Goal: Transaction & Acquisition: Purchase product/service

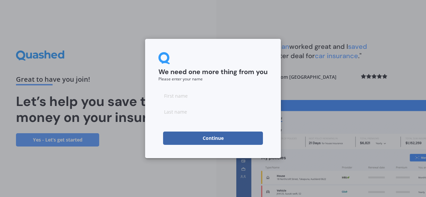
click at [186, 97] on input at bounding box center [212, 95] width 109 height 13
type input "Bronwyn"
type input "Appleman"
click at [217, 138] on button "Continue" at bounding box center [213, 138] width 100 height 13
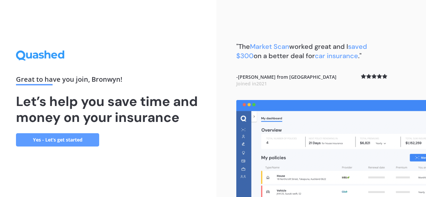
click at [85, 139] on link "Yes - Let’s get started" at bounding box center [57, 140] width 83 height 13
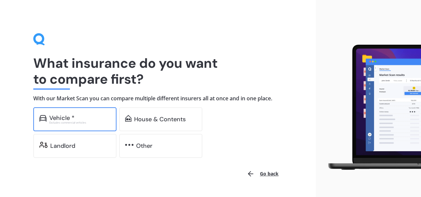
click at [75, 122] on div "Excludes commercial vehicles" at bounding box center [79, 123] width 61 height 3
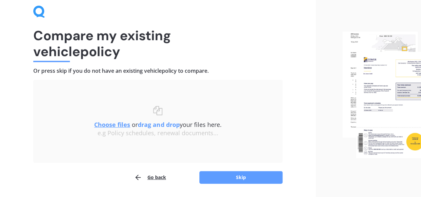
scroll to position [48, 0]
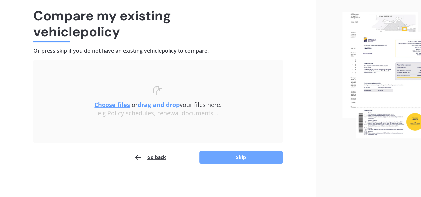
click at [245, 157] on button "Skip" at bounding box center [240, 157] width 83 height 13
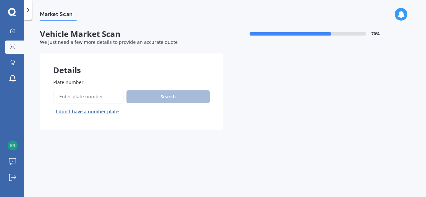
click at [83, 102] on input "Plate number" at bounding box center [88, 97] width 71 height 14
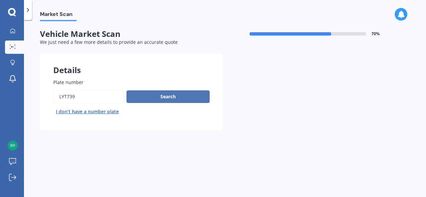
type input "LYT739"
click at [170, 98] on button "Search" at bounding box center [168, 97] width 83 height 13
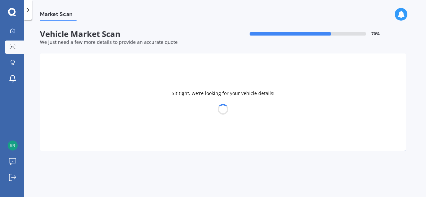
select select "VOLVO"
select select "XC40"
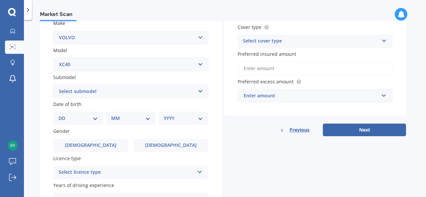
scroll to position [142, 0]
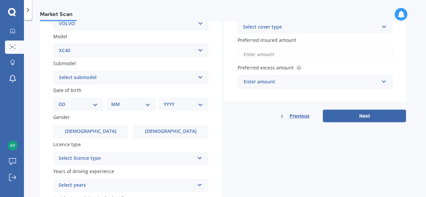
click at [200, 78] on select "Select submodel B4 ULTIMATE DARK 2.0 T4 Inscription Wagon 5dr Spts Auto 8sp AWD…" at bounding box center [130, 77] width 155 height 13
select select "T5 R-DESIGN WAGON 5DR SPTS AUTO 8SP AWD 2.0T"
click at [53, 71] on select "Select submodel B4 ULTIMATE DARK 2.0 T4 Inscription Wagon 5dr Spts Auto 8sp AWD…" at bounding box center [130, 77] width 155 height 13
click at [96, 107] on select "DD 01 02 03 04 05 06 07 08 09 10 11 12 13 14 15 16 17 18 19 20 21 22 23 24 25 2…" at bounding box center [78, 104] width 39 height 7
select select "19"
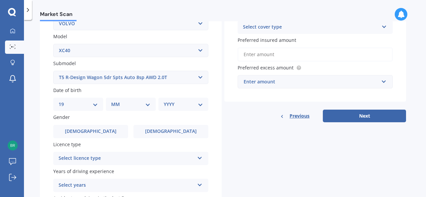
click at [64, 102] on select "DD 01 02 03 04 05 06 07 08 09 10 11 12 13 14 15 16 17 18 19 20 21 22 23 24 25 2…" at bounding box center [78, 104] width 39 height 7
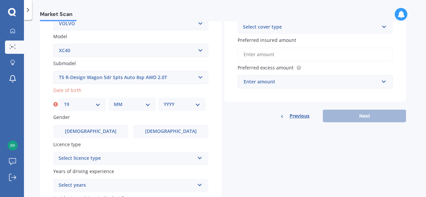
click at [136, 106] on select "MM 01 02 03 04 05 06 07 08 09 10 11 12" at bounding box center [132, 104] width 37 height 7
select select "03"
click at [114, 102] on select "MM 01 02 03 04 05 06 07 08 09 10 11 12" at bounding box center [132, 104] width 37 height 7
click at [183, 108] on select "YYYY 2025 2024 2023 2022 2021 2020 2019 2018 2017 2016 2015 2014 2013 2012 2011…" at bounding box center [182, 104] width 37 height 7
select select "1970"
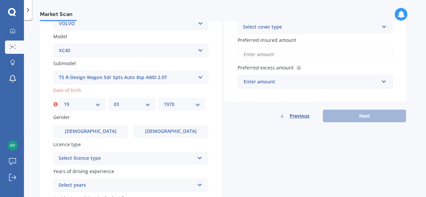
click at [164, 102] on select "YYYY 2025 2024 2023 2022 2021 2020 2019 2018 2017 2016 2015 2014 2013 2012 2011…" at bounding box center [182, 104] width 37 height 7
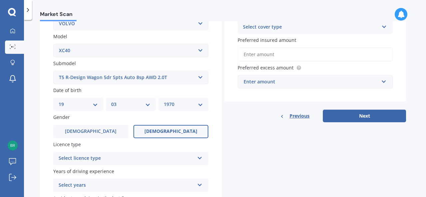
click at [178, 133] on span "Female" at bounding box center [170, 132] width 53 height 6
click at [0, 0] on input "Female" at bounding box center [0, 0] width 0 height 0
click at [176, 160] on div "Select licence type" at bounding box center [127, 159] width 136 height 8
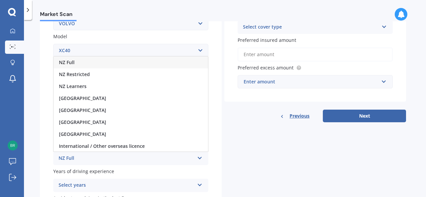
click at [139, 62] on div "NZ Full" at bounding box center [131, 63] width 154 height 12
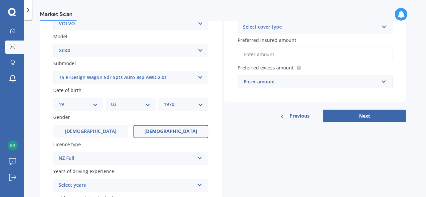
click at [200, 185] on icon at bounding box center [200, 184] width 6 height 5
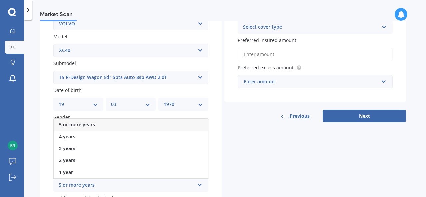
click at [170, 123] on div "5 or more years" at bounding box center [131, 125] width 154 height 12
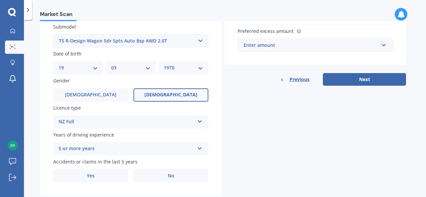
scroll to position [195, 0]
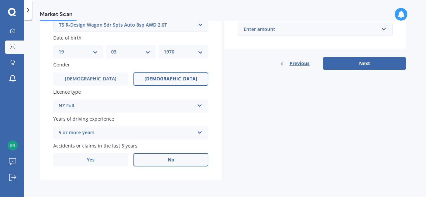
click at [171, 160] on span "No" at bounding box center [171, 160] width 7 height 6
click at [0, 0] on input "No" at bounding box center [0, 0] width 0 height 0
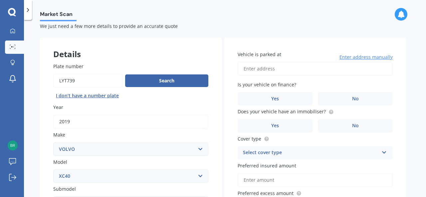
scroll to position [0, 0]
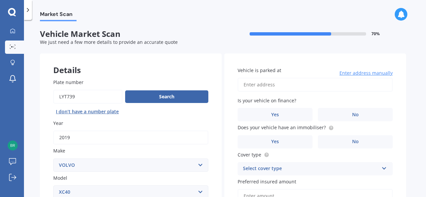
click at [285, 82] on input "Vehicle is parked at" at bounding box center [315, 85] width 155 height 14
type input "10 Hampton Drive, Swannanoa 7692"
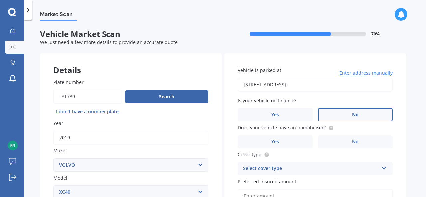
click at [354, 112] on label "No" at bounding box center [355, 114] width 75 height 13
click at [0, 0] on input "No" at bounding box center [0, 0] width 0 height 0
click at [347, 140] on label "No" at bounding box center [355, 142] width 75 height 13
click at [0, 0] on input "No" at bounding box center [0, 0] width 0 height 0
click at [325, 170] on div "Select cover type" at bounding box center [311, 169] width 136 height 8
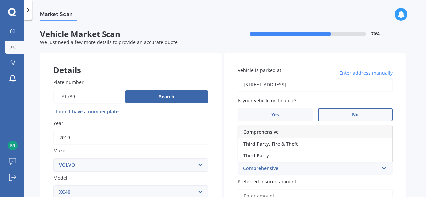
click at [314, 131] on div "Comprehensive" at bounding box center [315, 132] width 154 height 12
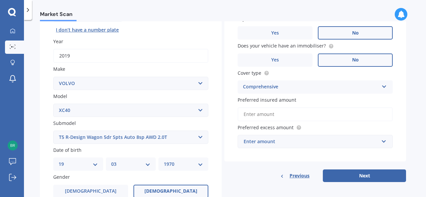
scroll to position [85, 0]
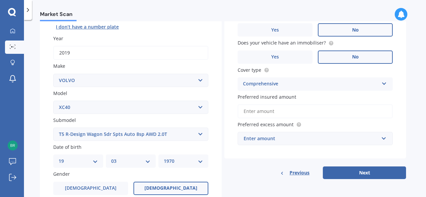
click at [278, 109] on input "Preferred insured amount" at bounding box center [315, 112] width 155 height 14
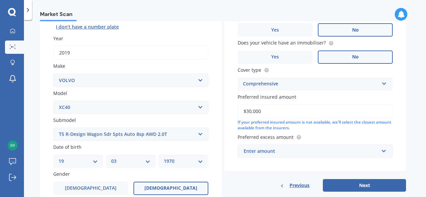
type input "$30,000"
click at [282, 151] on div "Enter amount" at bounding box center [311, 151] width 135 height 7
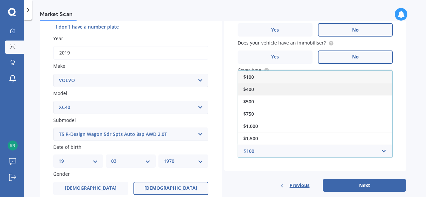
click at [270, 90] on div "$400" at bounding box center [315, 89] width 154 height 12
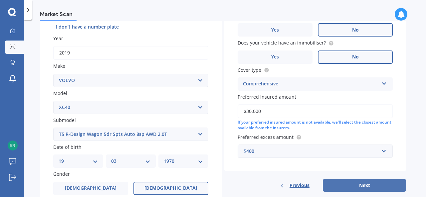
click at [357, 186] on button "Next" at bounding box center [364, 185] width 83 height 13
select select "19"
select select "03"
select select "1970"
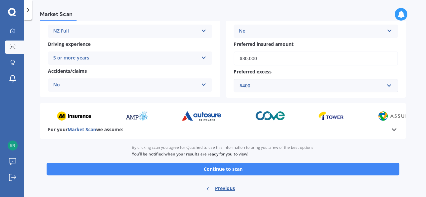
scroll to position [146, 0]
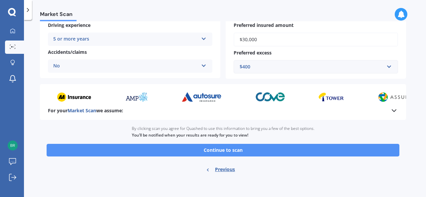
click at [229, 152] on button "Continue to scan" at bounding box center [223, 150] width 353 height 13
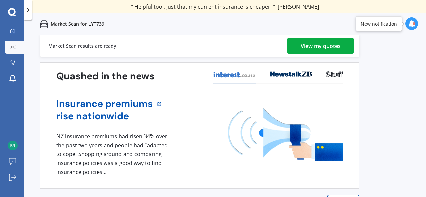
click at [324, 46] on div "View my quotes" at bounding box center [321, 46] width 40 height 16
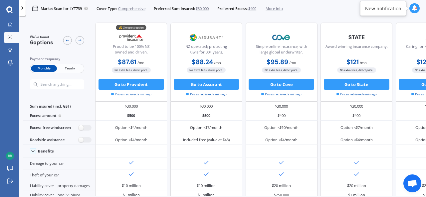
click at [73, 66] on span "Yearly" at bounding box center [70, 68] width 26 height 7
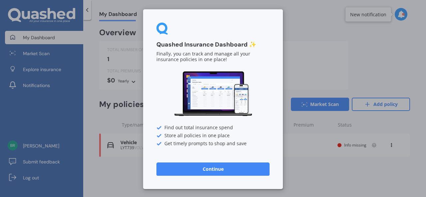
click at [210, 169] on button "Continue" at bounding box center [212, 169] width 113 height 13
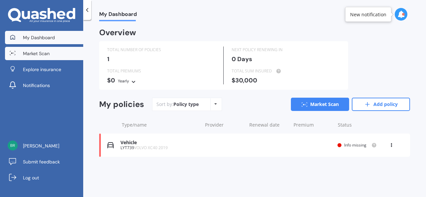
click at [42, 54] on span "Market Scan" at bounding box center [36, 53] width 27 height 7
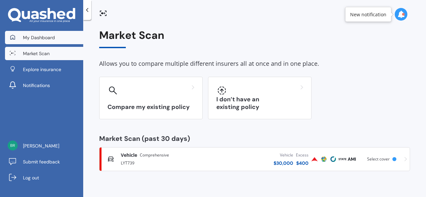
click at [55, 40] on link "My Dashboard" at bounding box center [44, 37] width 78 height 13
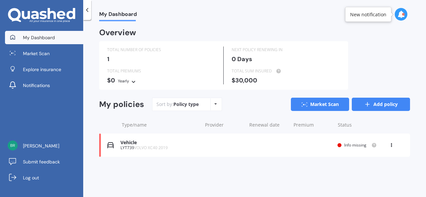
click at [389, 105] on link "Add policy" at bounding box center [381, 104] width 58 height 13
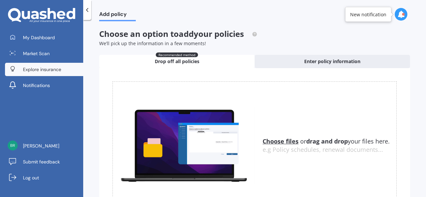
click at [52, 71] on span "Explore insurance" at bounding box center [42, 69] width 38 height 7
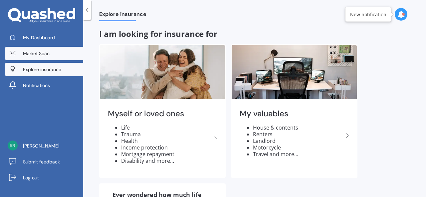
click at [38, 53] on span "Market Scan" at bounding box center [36, 53] width 27 height 7
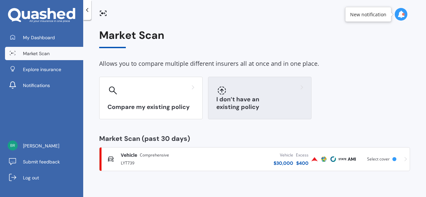
click at [254, 103] on div "I don’t have an existing policy" at bounding box center [260, 98] width 104 height 43
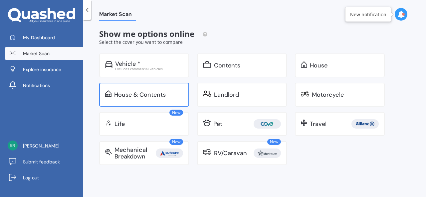
click at [155, 97] on div "House & Contents" at bounding box center [140, 95] width 52 height 7
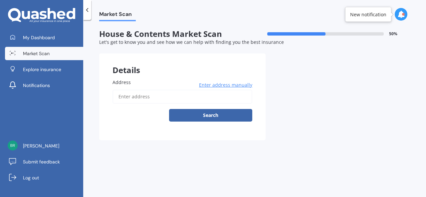
click at [151, 100] on input "Address" at bounding box center [183, 97] width 140 height 14
type input "10 Hampton Drive, Swannanoa 7692"
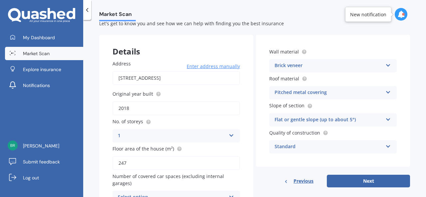
scroll to position [57, 0]
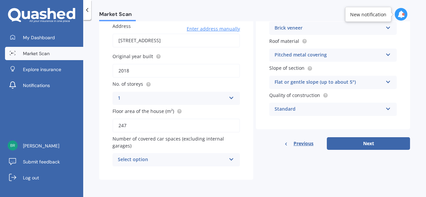
click at [230, 160] on icon at bounding box center [232, 158] width 6 height 5
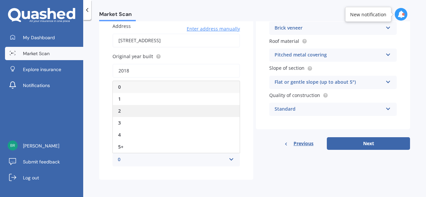
click at [125, 112] on div "2" at bounding box center [176, 111] width 127 height 12
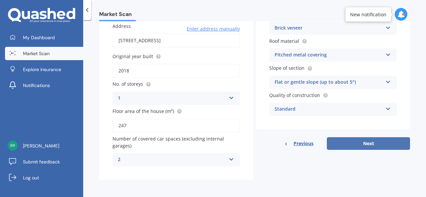
click at [376, 148] on button "Next" at bounding box center [368, 144] width 83 height 13
select select "19"
select select "03"
select select "1970"
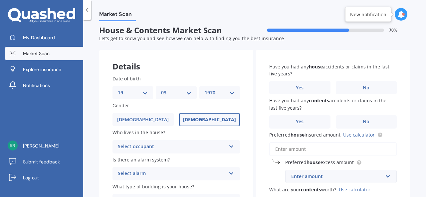
scroll to position [0, 0]
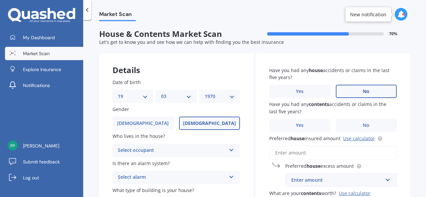
click at [368, 94] on label "No" at bounding box center [366, 91] width 61 height 13
click at [0, 0] on input "No" at bounding box center [0, 0] width 0 height 0
click at [367, 131] on label "No" at bounding box center [366, 125] width 61 height 13
click at [0, 0] on input "No" at bounding box center [0, 0] width 0 height 0
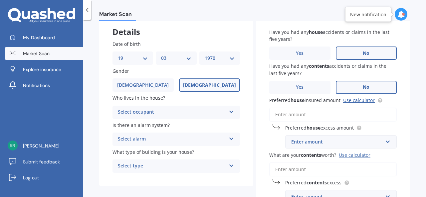
scroll to position [41, 0]
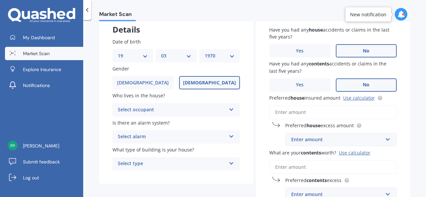
click at [341, 112] on input "Preferred house insured amount Use calculator" at bounding box center [333, 113] width 128 height 14
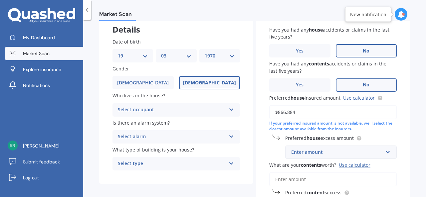
type input "$866,884"
click at [341, 154] on div "Enter amount" at bounding box center [337, 152] width 92 height 7
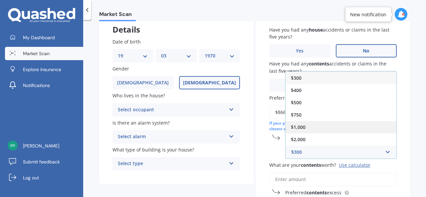
click at [302, 129] on span "$1,000" at bounding box center [298, 127] width 15 height 6
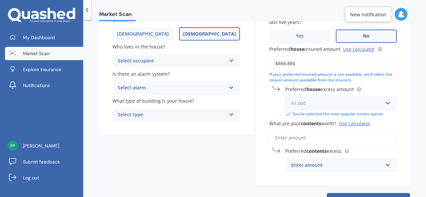
scroll to position [98, 0]
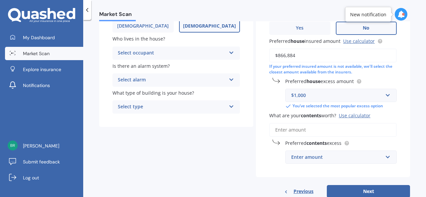
click at [316, 158] on div "Enter amount" at bounding box center [337, 157] width 92 height 7
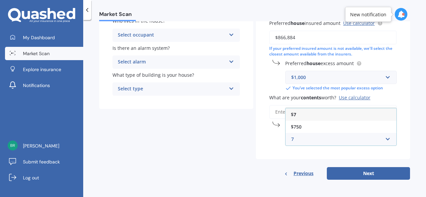
scroll to position [0, 0]
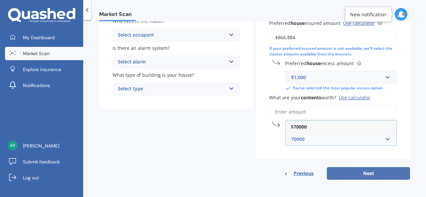
type input "70000"
click at [368, 177] on button "Next" at bounding box center [368, 173] width 83 height 13
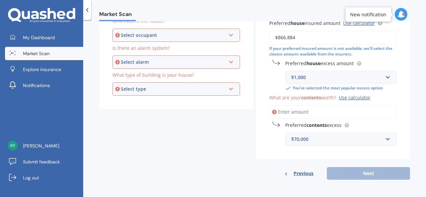
scroll to position [112, 0]
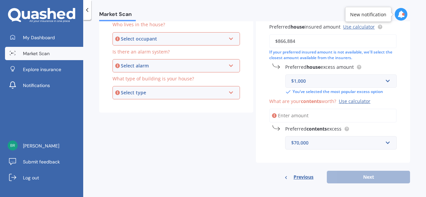
click at [302, 114] on input "What are your contents worth? Use calculator" at bounding box center [333, 116] width 128 height 14
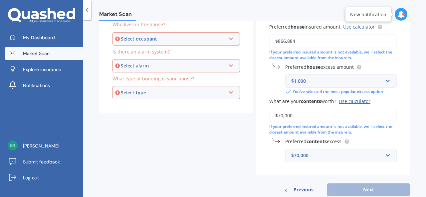
type input "$70,000"
click at [318, 156] on div "$70,000" at bounding box center [337, 155] width 92 height 7
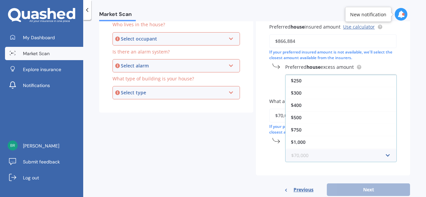
scroll to position [23, 0]
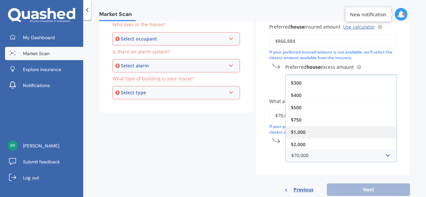
click at [306, 133] on div "$1,000" at bounding box center [341, 132] width 111 height 12
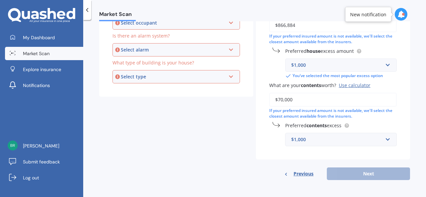
scroll to position [129, 0]
click at [365, 174] on div "Previous Next" at bounding box center [333, 173] width 154 height 13
click at [373, 172] on div "Previous Next" at bounding box center [333, 173] width 154 height 13
click at [391, 172] on div "Previous Next" at bounding box center [333, 173] width 154 height 13
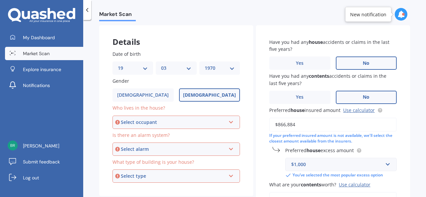
scroll to position [29, 0]
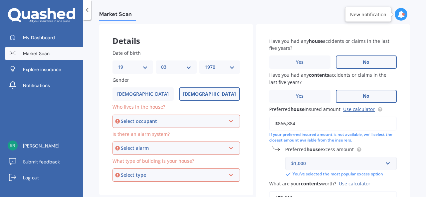
click at [193, 123] on div "Select occupant" at bounding box center [173, 121] width 105 height 7
click at [139, 134] on div "Owner" at bounding box center [176, 134] width 126 height 12
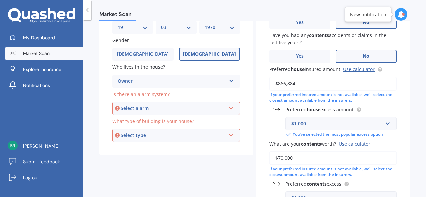
scroll to position [71, 0]
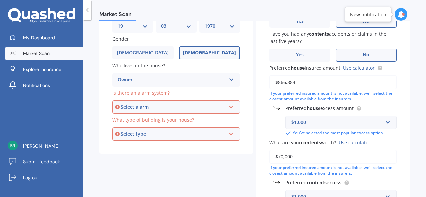
click at [186, 108] on div "Select alarm" at bounding box center [173, 107] width 105 height 7
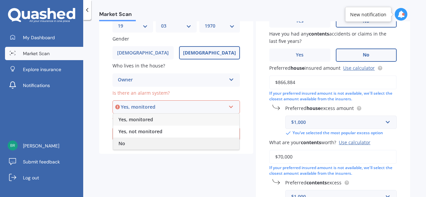
click at [144, 147] on div "No" at bounding box center [176, 144] width 126 height 12
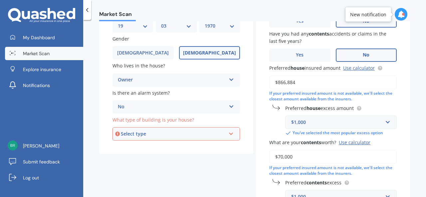
click at [183, 136] on div "Select type" at bounding box center [173, 134] width 105 height 7
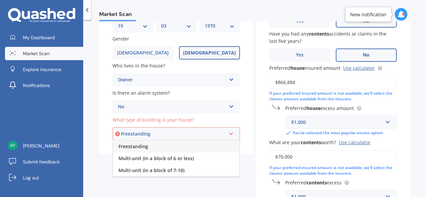
click at [151, 150] on div "Freestanding" at bounding box center [176, 147] width 126 height 12
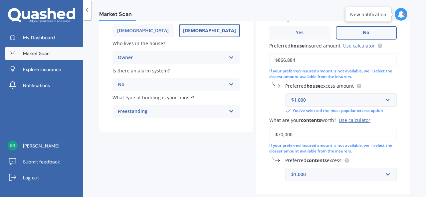
scroll to position [129, 0]
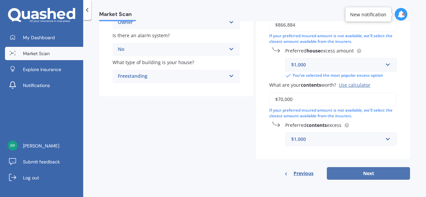
click at [365, 175] on button "Next" at bounding box center [368, 173] width 83 height 13
select select "19"
select select "03"
select select "1970"
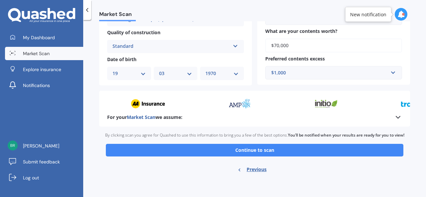
scroll to position [249, 0]
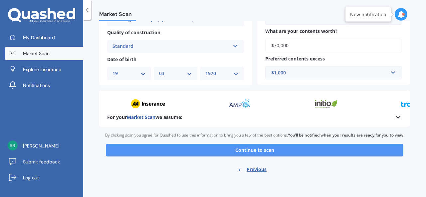
click at [282, 151] on button "Continue to scan" at bounding box center [255, 150] width 298 height 13
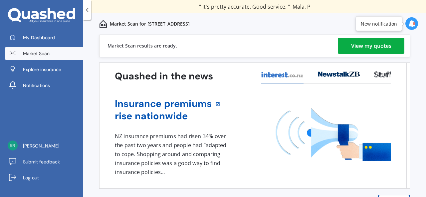
click at [363, 46] on div "View my quotes" at bounding box center [371, 46] width 40 height 16
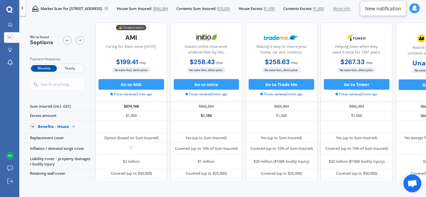
click at [70, 67] on span "Yearly" at bounding box center [70, 68] width 26 height 7
